Goal: Download file/media

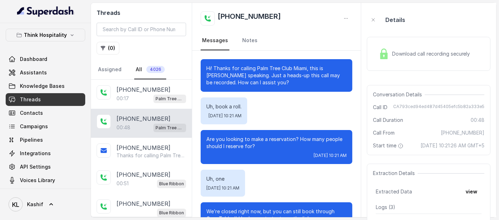
scroll to position [165, 0]
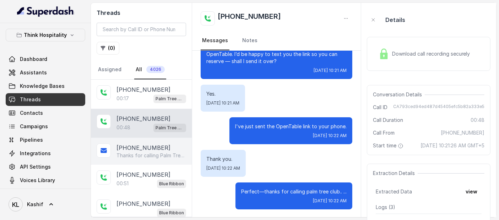
click at [130, 148] on p "[PHONE_NUMBER]" at bounding box center [143, 148] width 54 height 9
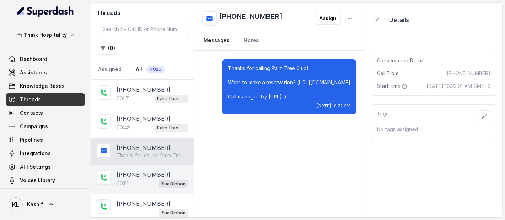
click at [136, 176] on p "[PHONE_NUMBER]" at bounding box center [143, 175] width 54 height 9
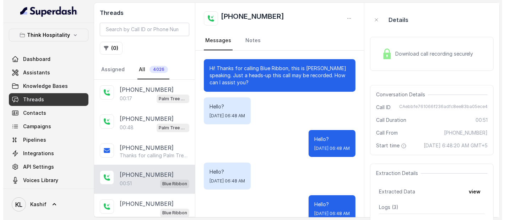
scroll to position [143, 0]
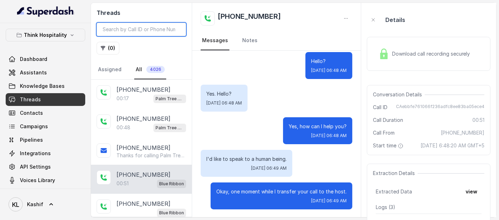
click at [152, 33] on input "search" at bounding box center [141, 29] width 89 height 13
click at [64, 34] on button "Think Hospitality" at bounding box center [45, 35] width 79 height 13
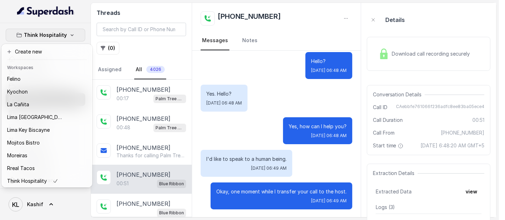
scroll to position [59, 0]
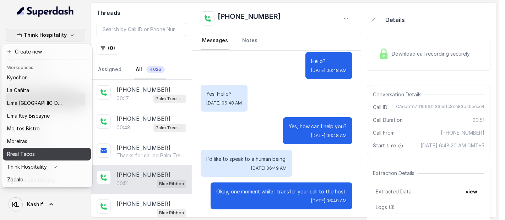
click at [46, 150] on div "Rreal Tacos" at bounding box center [35, 154] width 57 height 9
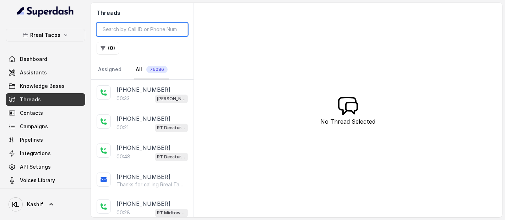
click at [169, 31] on input "search" at bounding box center [142, 29] width 91 height 13
paste input "CA1068a8843a1df1b41f3b24f8f9015e52"
type input "CA1068a8843a1df1b41f3b24f8f9015e52"
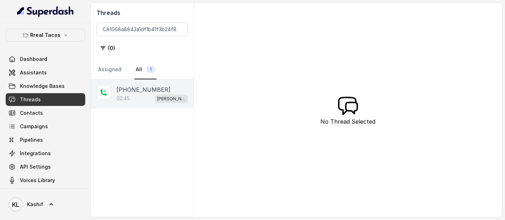
click at [122, 87] on p "[PHONE_NUMBER]" at bounding box center [143, 90] width 54 height 9
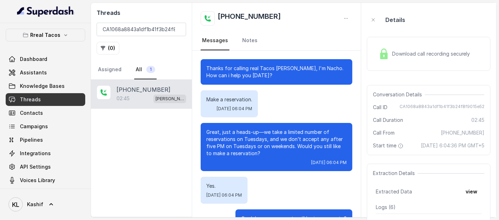
scroll to position [986, 0]
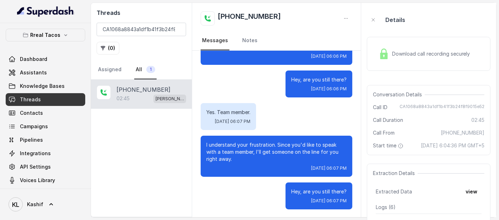
click at [419, 52] on span "Download call recording securely" at bounding box center [432, 53] width 81 height 7
